Goal: Task Accomplishment & Management: Use online tool/utility

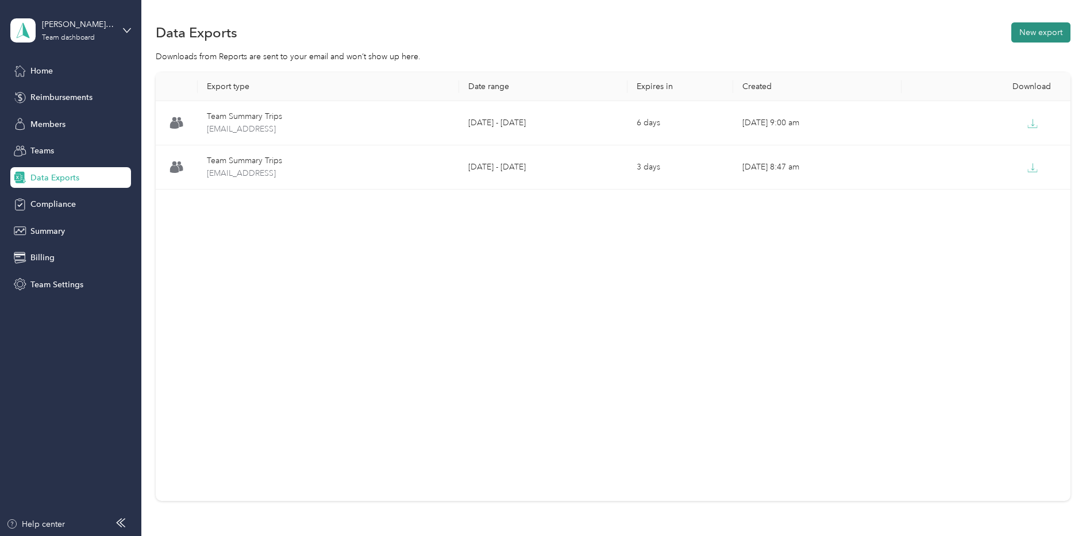
click at [1016, 33] on button "New export" at bounding box center [1040, 32] width 59 height 20
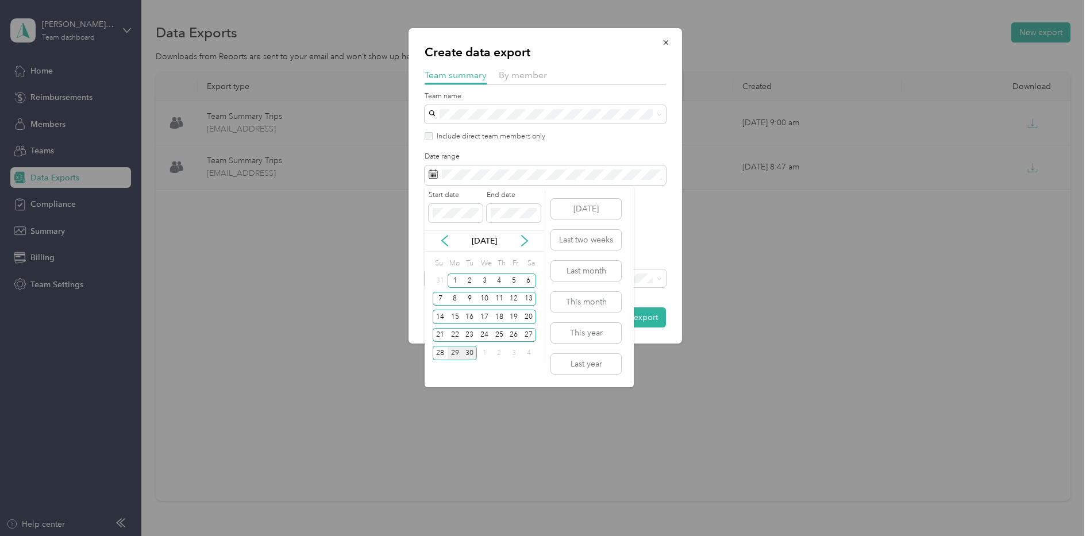
click at [459, 350] on div "29" at bounding box center [455, 353] width 15 height 14
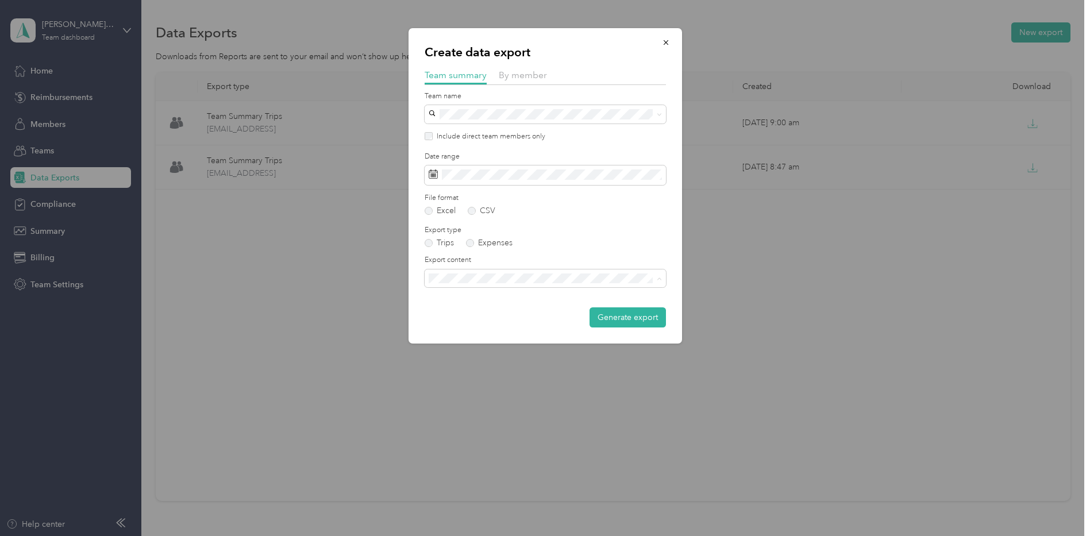
click at [596, 329] on div "Create data export Team summary By member Team name Include direct team members…" at bounding box center [546, 185] width 274 height 315
click at [532, 324] on li "Summary and full trips list" at bounding box center [545, 319] width 241 height 20
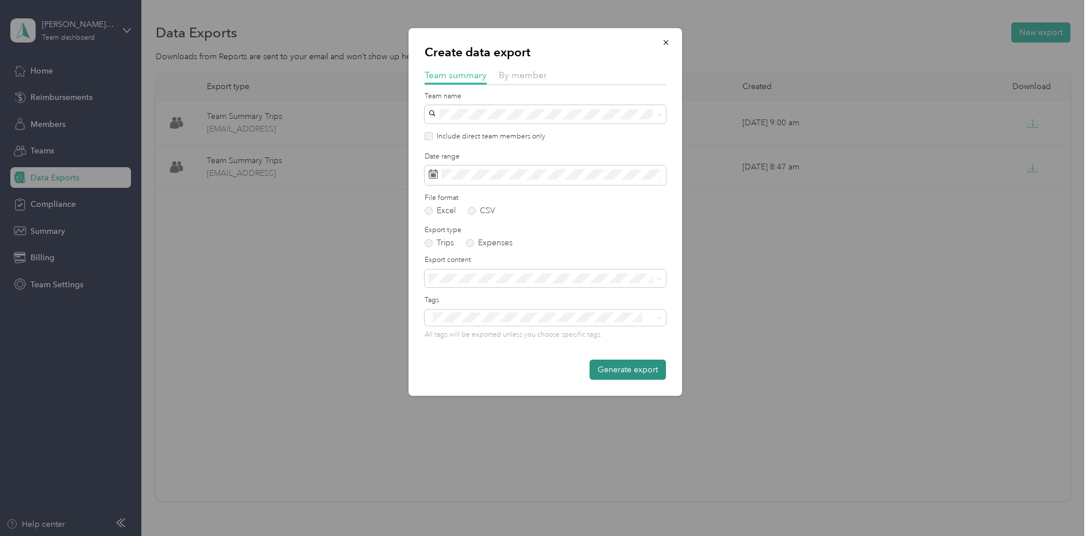
click at [601, 369] on button "Generate export" at bounding box center [628, 370] width 76 height 20
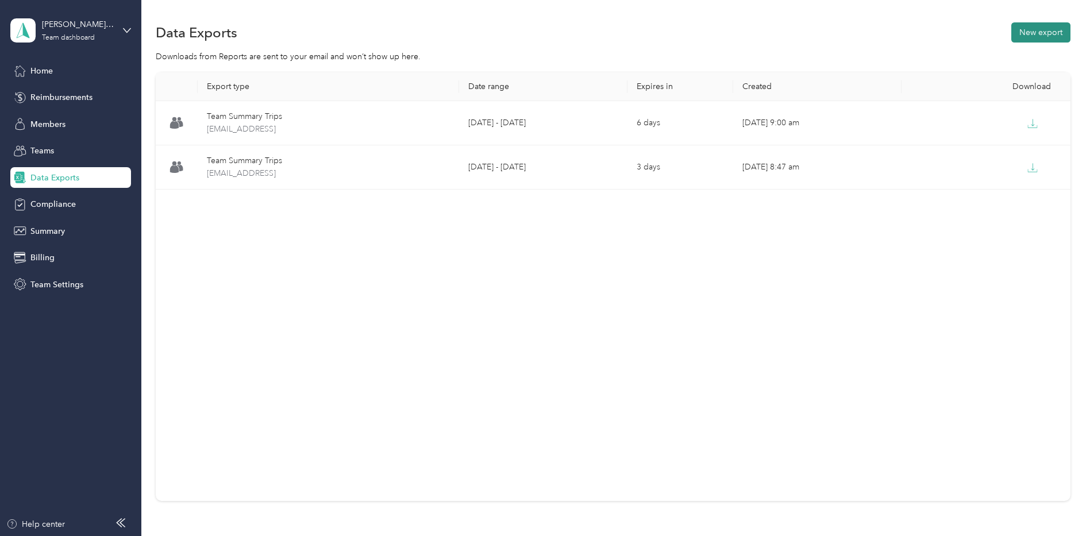
click at [1013, 36] on button "New export" at bounding box center [1040, 32] width 59 height 20
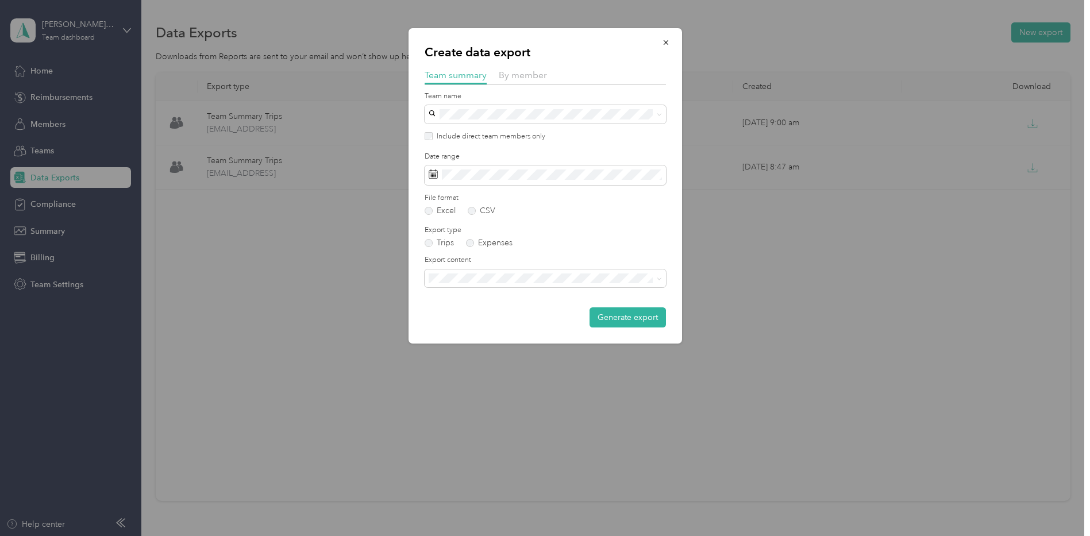
click at [827, 56] on div at bounding box center [545, 268] width 1090 height 536
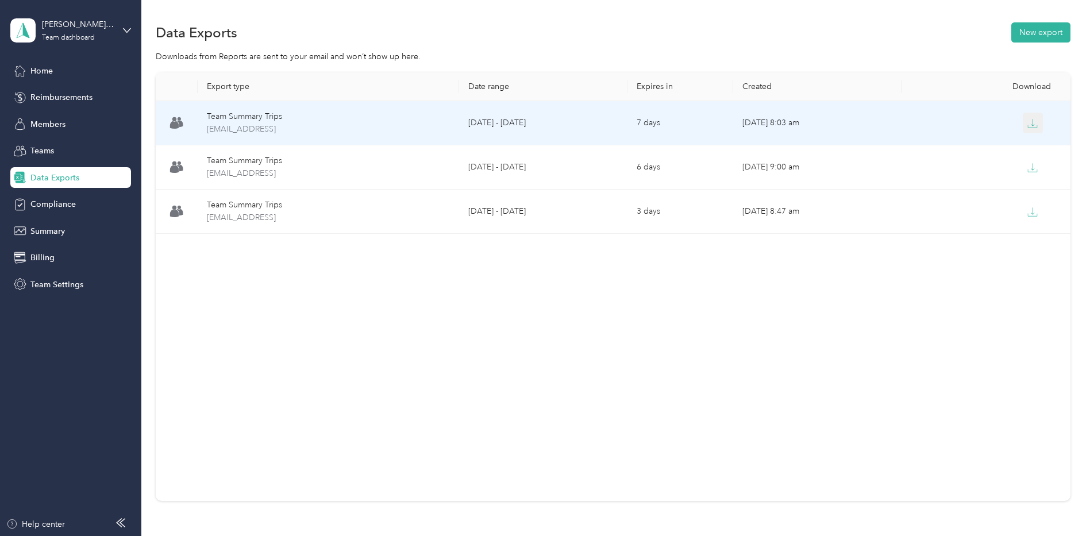
click at [1027, 123] on icon "button" at bounding box center [1032, 123] width 10 height 10
